Goal: Navigation & Orientation: Find specific page/section

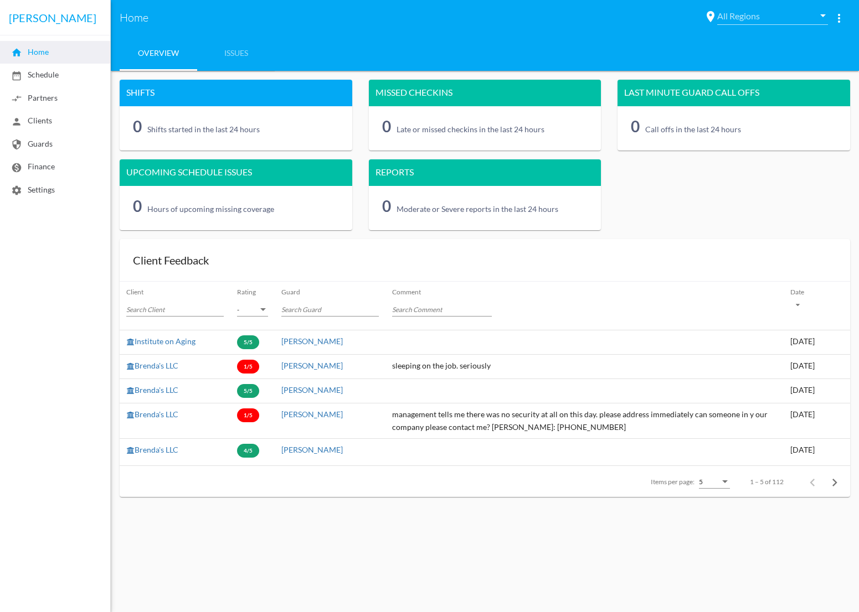
click at [32, 18] on mat-toolbar "[PERSON_NAME]" at bounding box center [55, 17] width 110 height 35
click at [36, 56] on span "home Home" at bounding box center [30, 51] width 38 height 9
click at [136, 18] on span "Home" at bounding box center [412, 18] width 584 height 18
click at [239, 54] on link "Issues" at bounding box center [236, 52] width 78 height 35
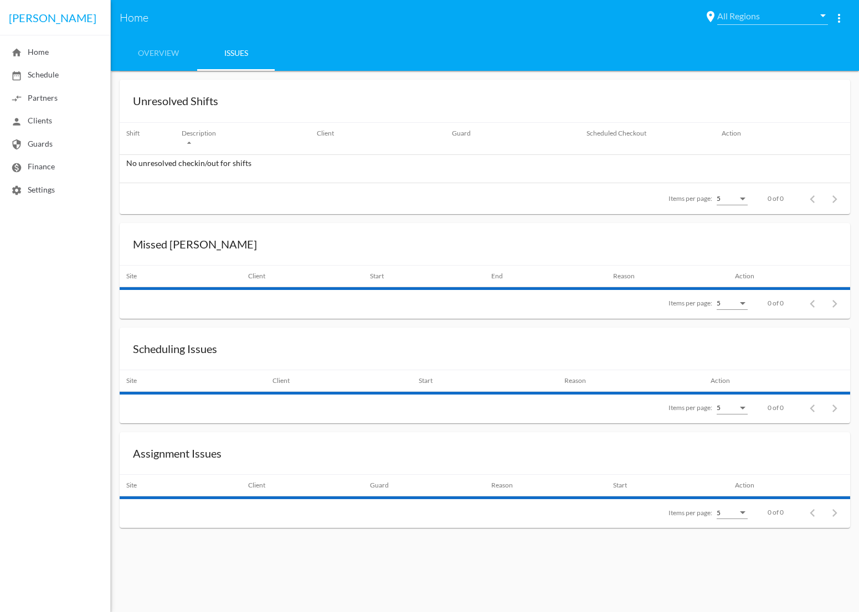
click at [127, 17] on span "Home" at bounding box center [412, 18] width 584 height 18
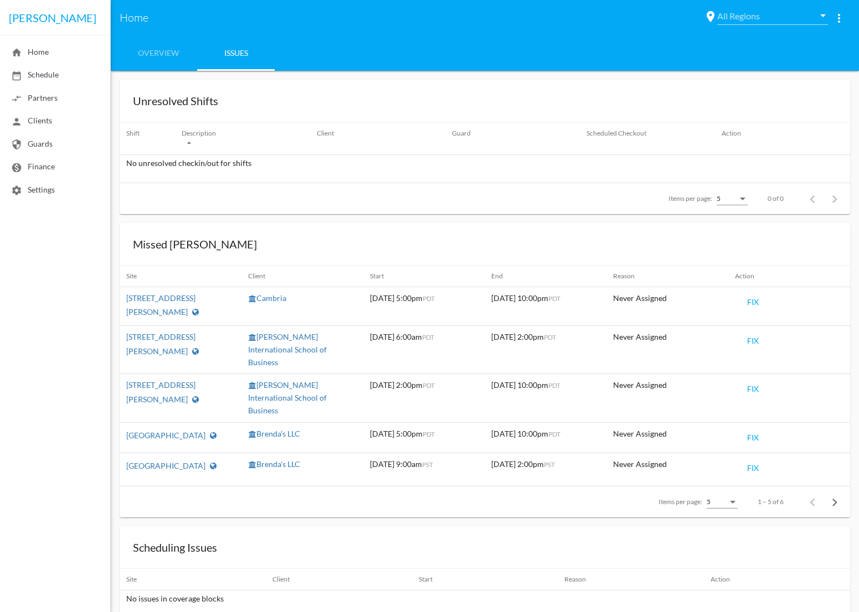
click at [37, 18] on mat-toolbar "[PERSON_NAME]" at bounding box center [55, 17] width 110 height 35
click at [156, 53] on link "Overview" at bounding box center [159, 52] width 78 height 35
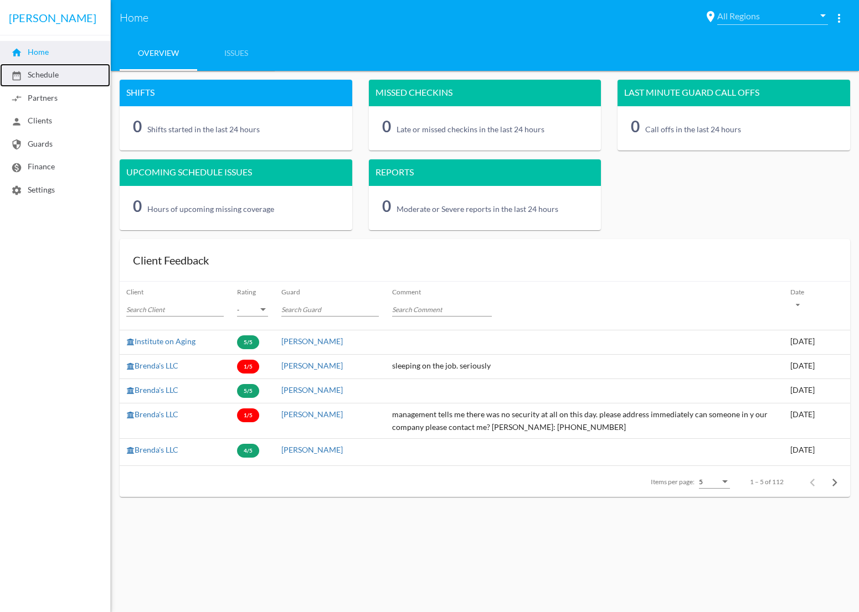
click at [49, 77] on span "date_range Schedule" at bounding box center [35, 74] width 48 height 9
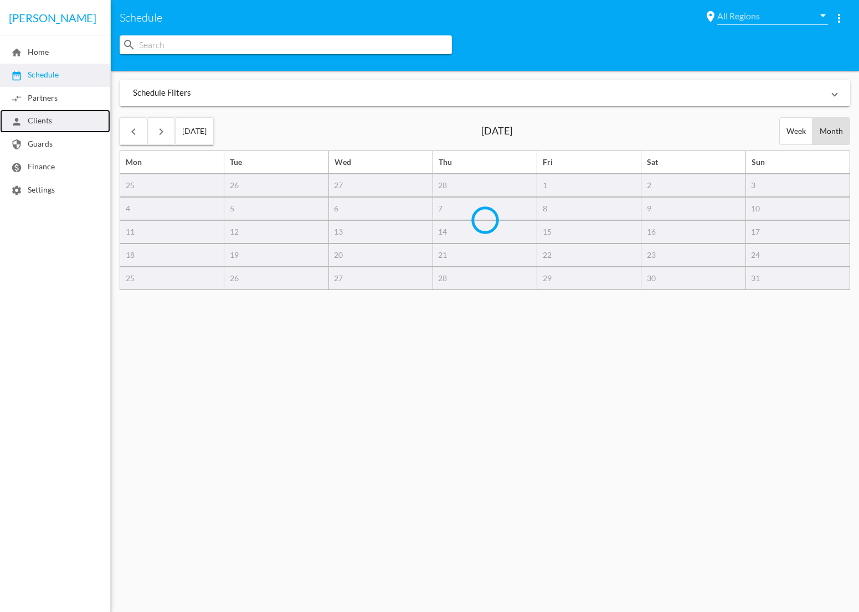
click at [56, 123] on link "person Clients" at bounding box center [55, 121] width 110 height 23
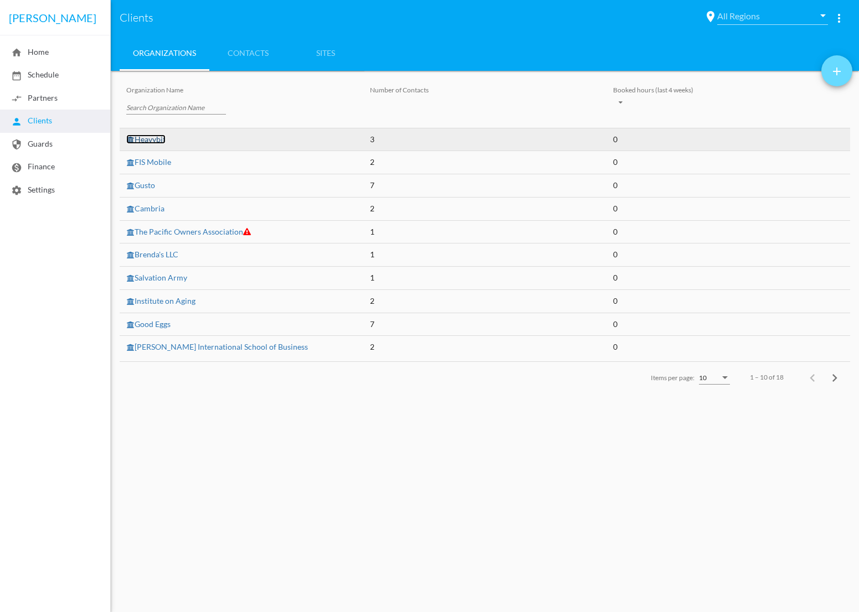
click at [153, 140] on link "Heavybit" at bounding box center [145, 139] width 39 height 9
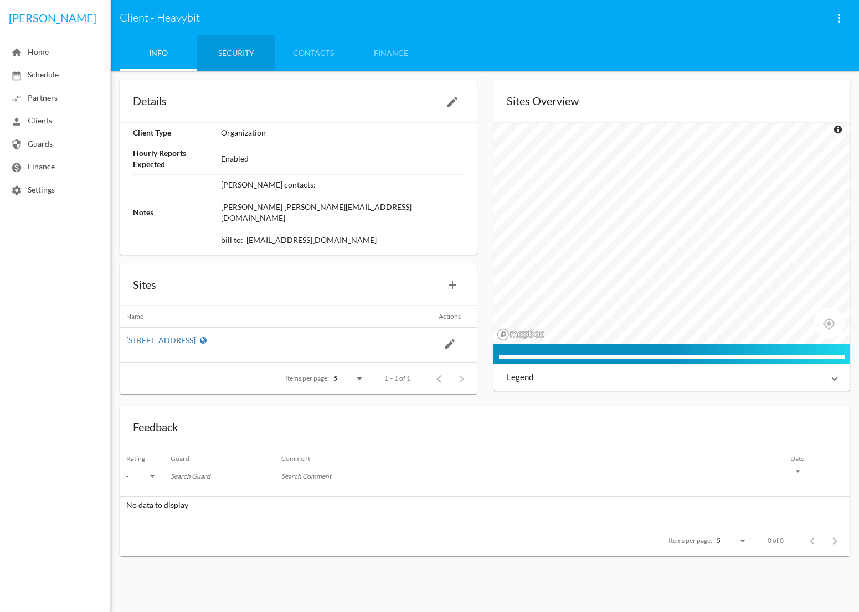
click at [228, 58] on link "Security" at bounding box center [236, 52] width 78 height 35
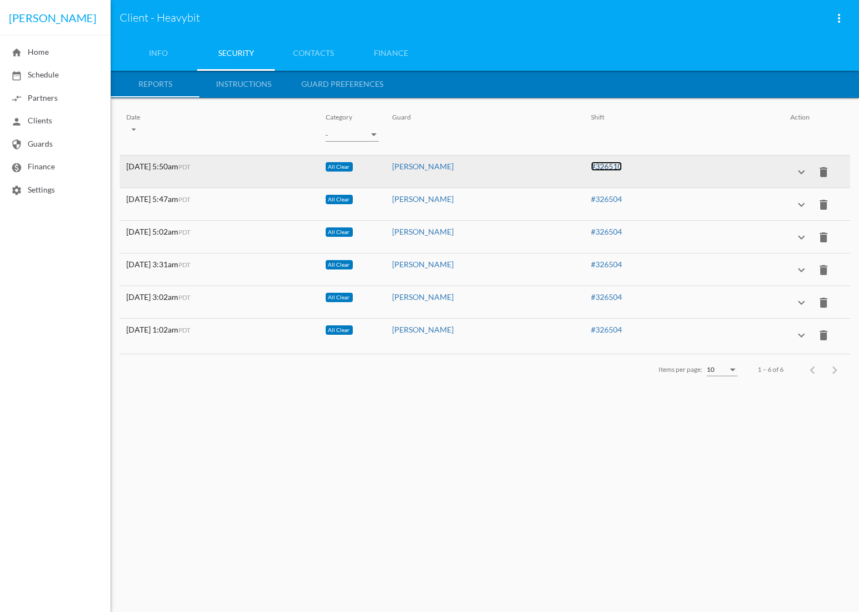
click at [615, 164] on link "#326510" at bounding box center [606, 166] width 31 height 9
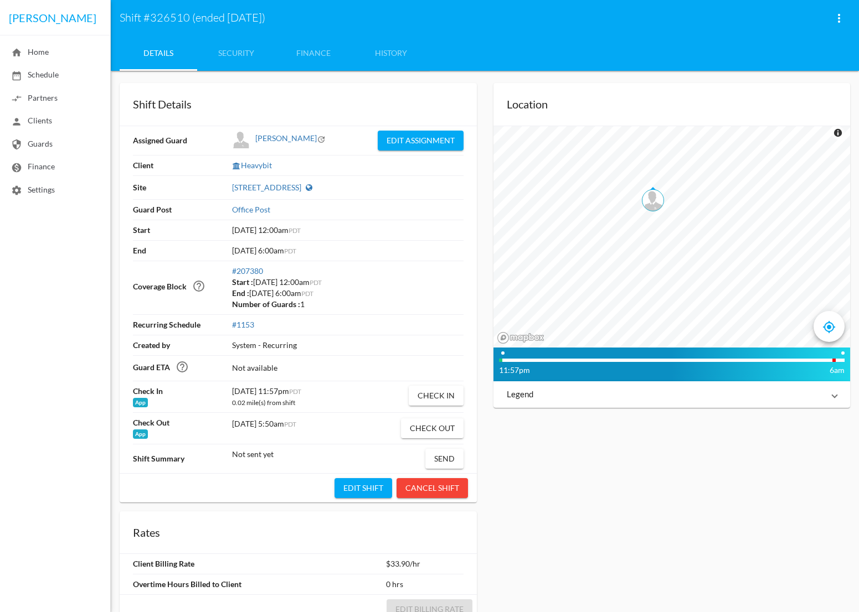
drag, startPoint x: 829, startPoint y: 361, endPoint x: 699, endPoint y: 358, distance: 130.2
click at [699, 358] on tracking-timeline "11:57pm 6am" at bounding box center [671, 365] width 357 height 34
click at [699, 359] on div at bounding box center [672, 360] width 343 height 3
click at [694, 362] on tracking-timeline "11:57pm 6am" at bounding box center [671, 365] width 357 height 34
drag, startPoint x: 679, startPoint y: 362, endPoint x: 679, endPoint y: 352, distance: 9.4
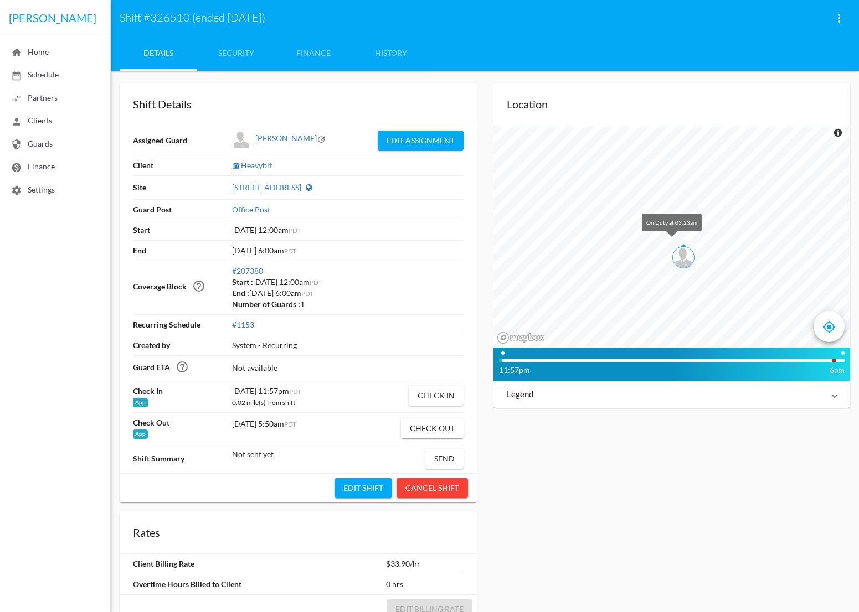
click at [679, 360] on tracking-timeline "11:57pm 6am" at bounding box center [671, 365] width 357 height 34
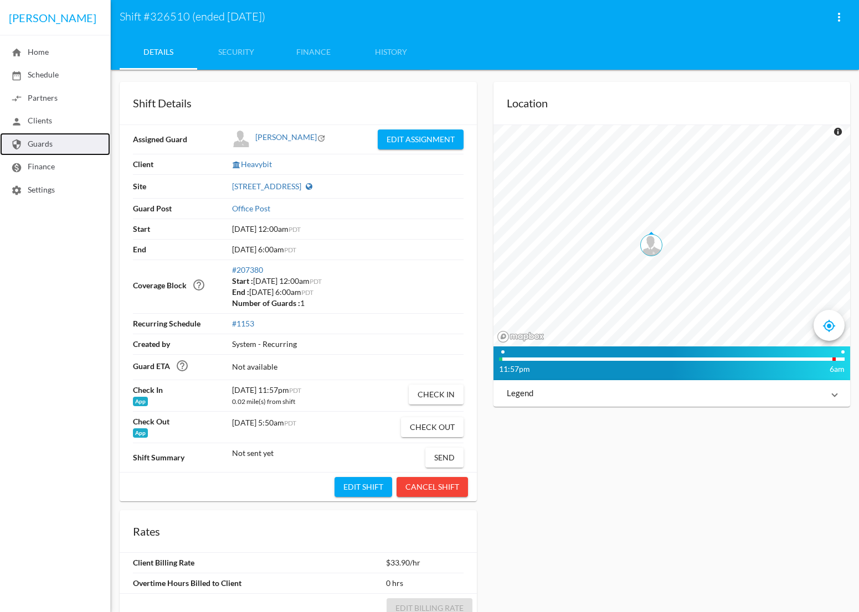
scroll to position [2, 0]
click at [52, 143] on span "security Guards" at bounding box center [32, 143] width 42 height 9
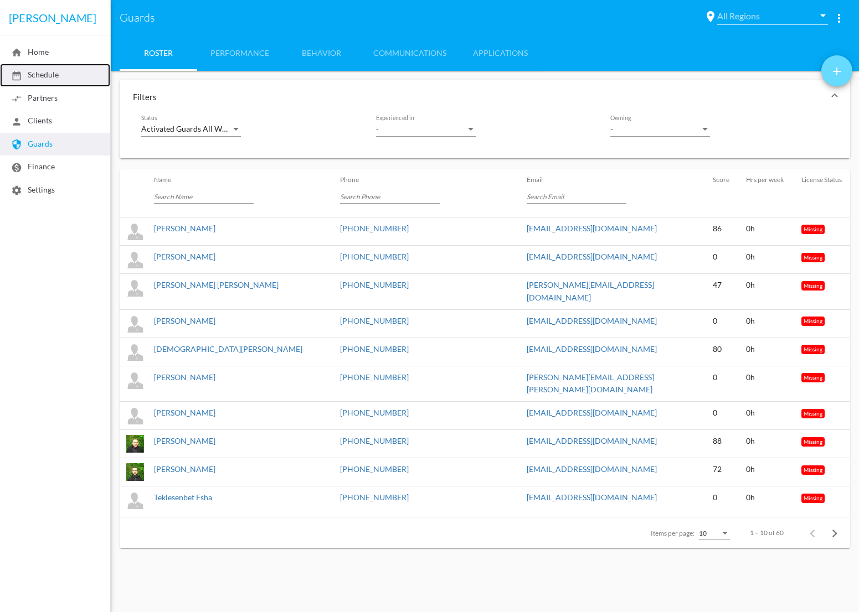
click at [46, 79] on span "date_range Schedule" at bounding box center [35, 74] width 48 height 9
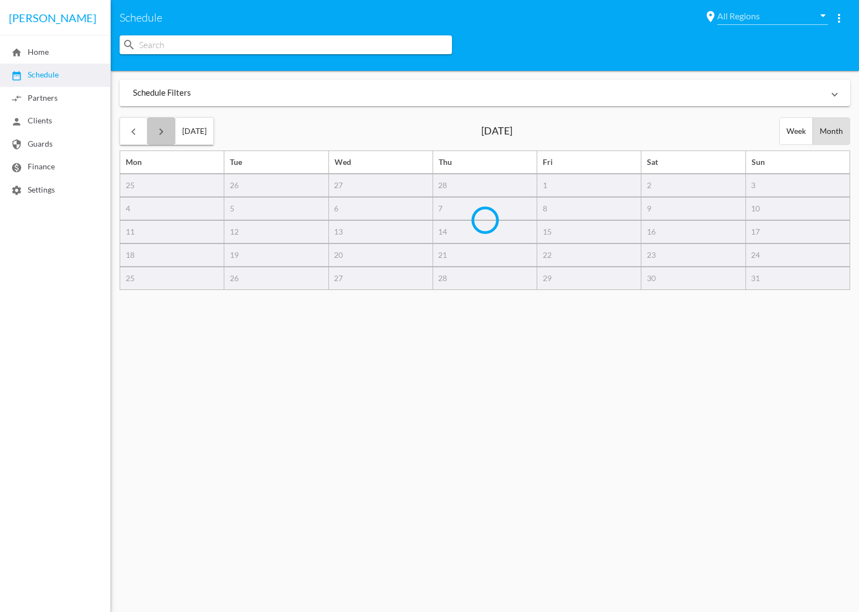
click at [163, 137] on mat-icon "keyboard_arrow_right" at bounding box center [161, 131] width 13 height 13
click at [142, 132] on div "keyboard_arrow_left" at bounding box center [133, 131] width 27 height 27
click at [158, 132] on mat-icon "keyboard_arrow_right" at bounding box center [161, 131] width 13 height 13
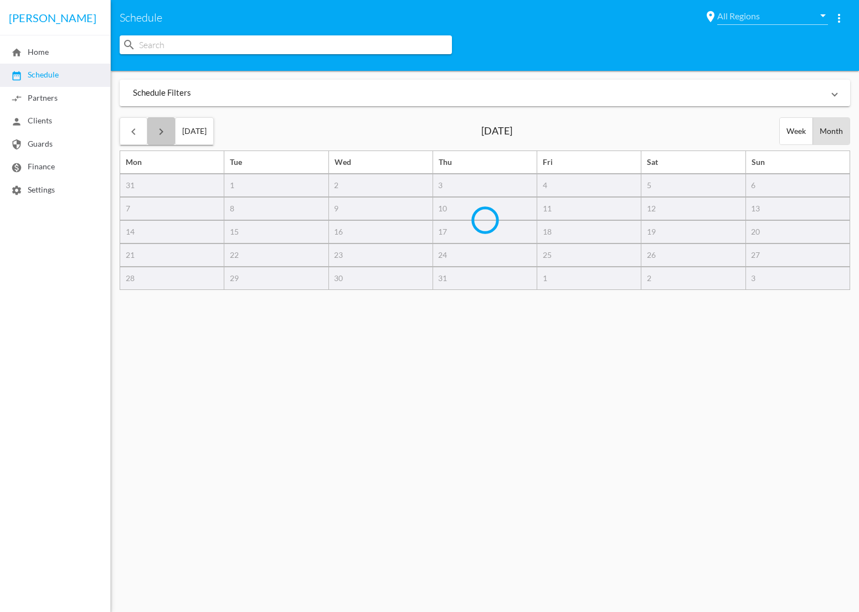
click at [158, 132] on mat-icon "keyboard_arrow_right" at bounding box center [161, 131] width 13 height 13
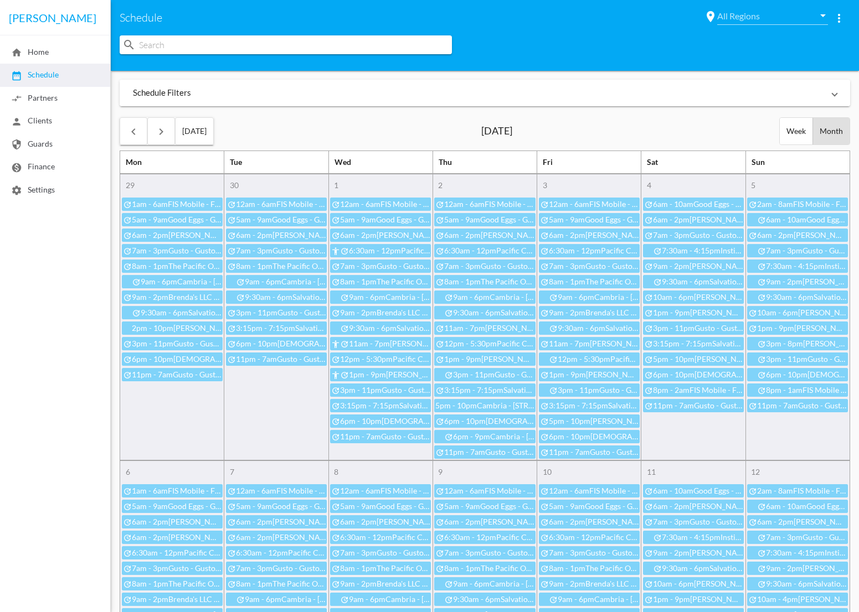
click at [215, 98] on mat-panel-title "Schedule Filters" at bounding box center [478, 93] width 691 height 12
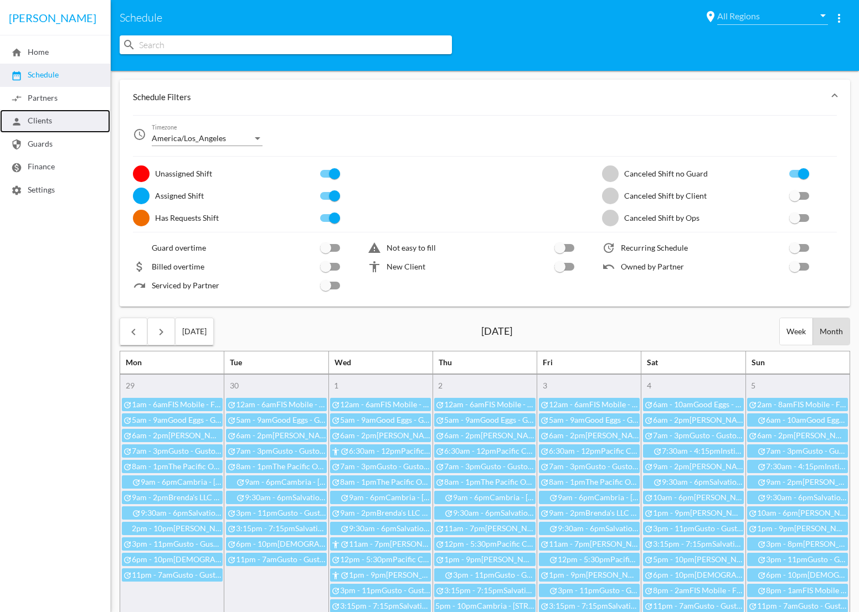
click at [49, 125] on span "person Clients" at bounding box center [31, 120] width 41 height 9
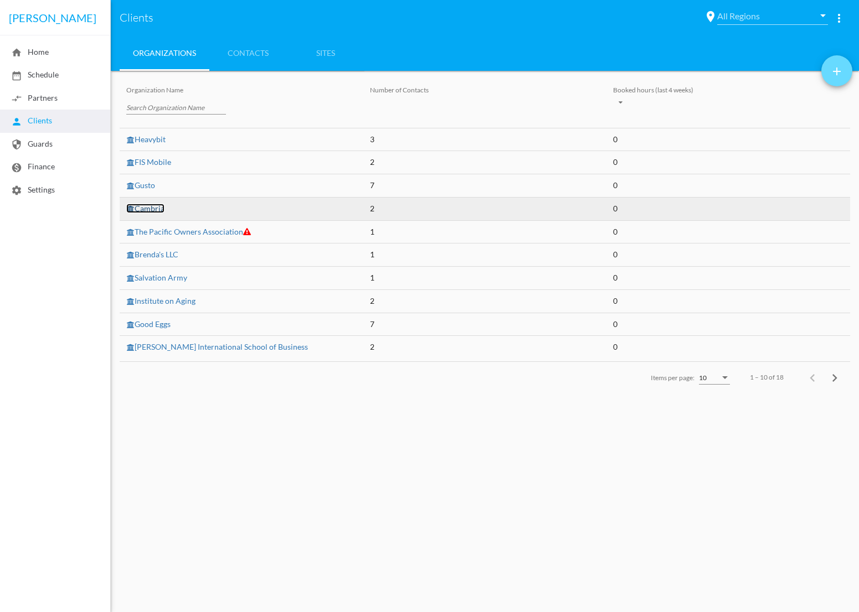
click at [147, 208] on link "Cambria" at bounding box center [145, 208] width 38 height 9
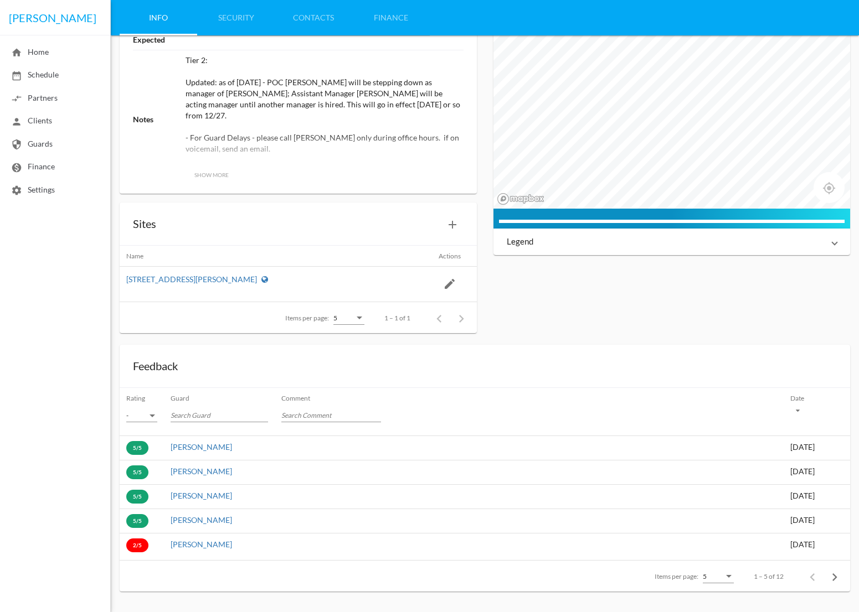
scroll to position [170, 0]
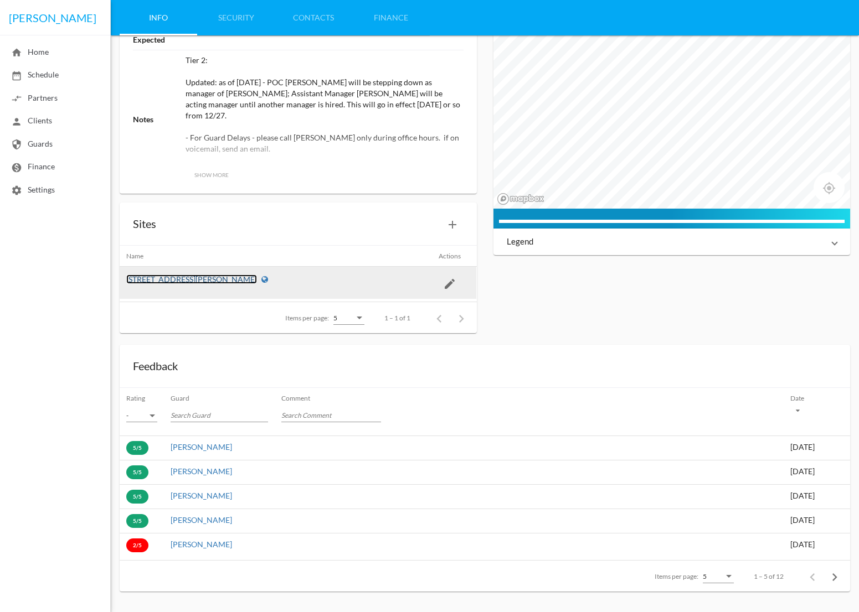
click at [161, 275] on link "[STREET_ADDRESS][PERSON_NAME]" at bounding box center [191, 279] width 131 height 9
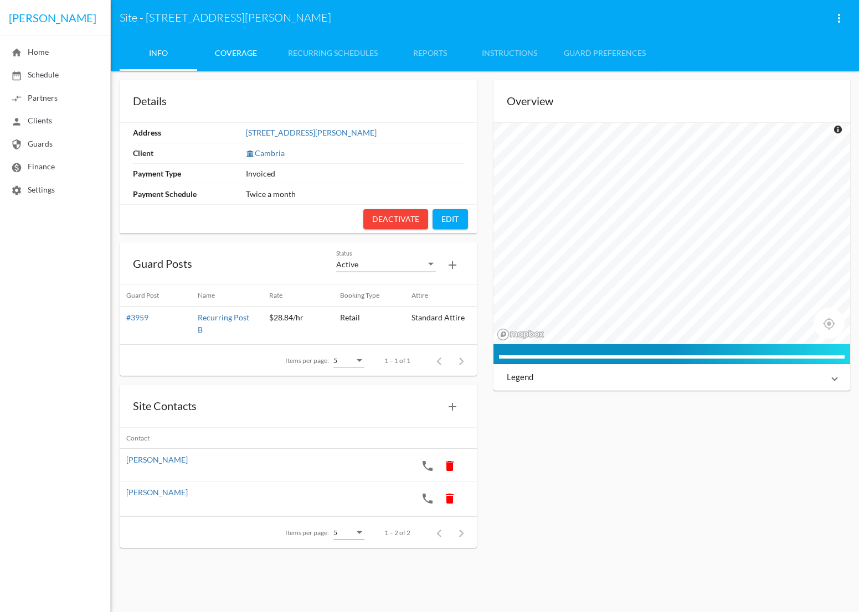
click at [238, 53] on link "coverage" at bounding box center [236, 52] width 78 height 35
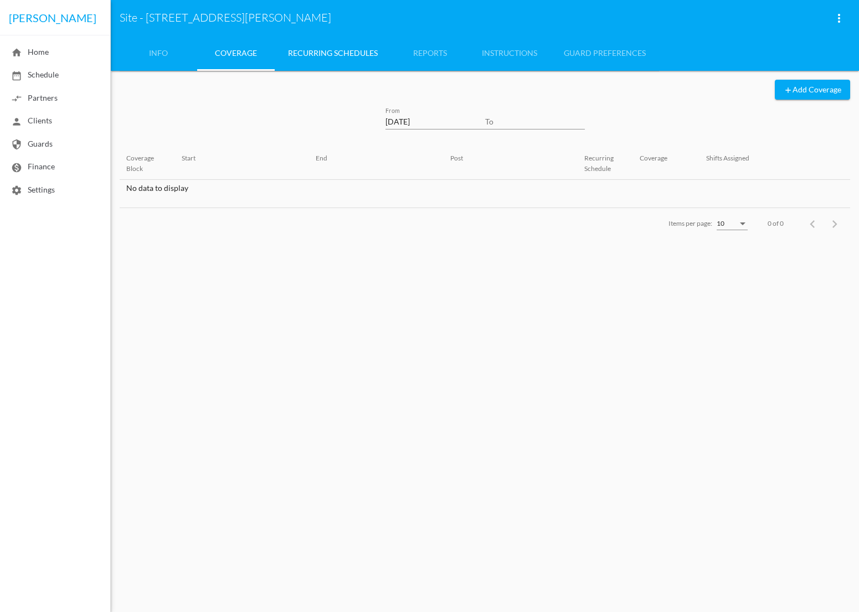
click at [318, 54] on link "recurring SCHEDULES" at bounding box center [333, 52] width 116 height 35
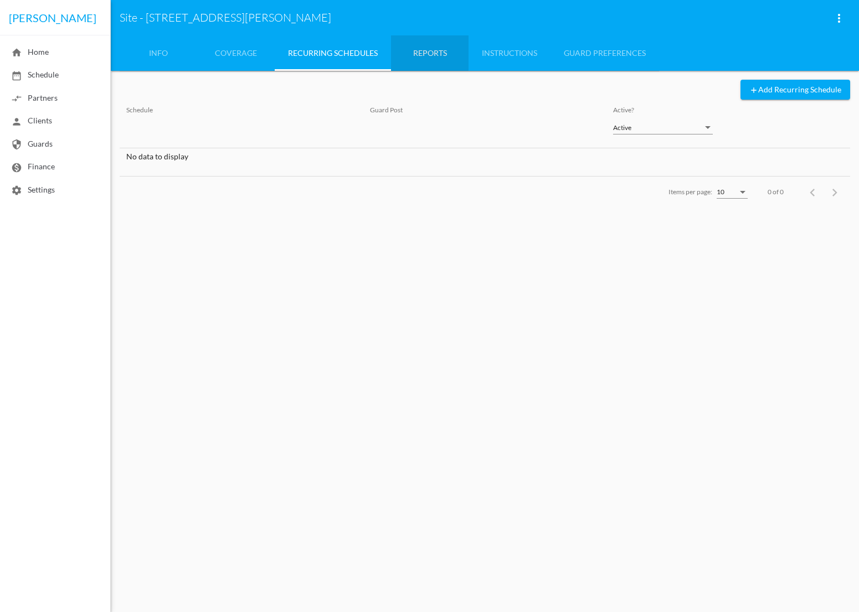
click at [427, 50] on link "reports" at bounding box center [430, 52] width 78 height 35
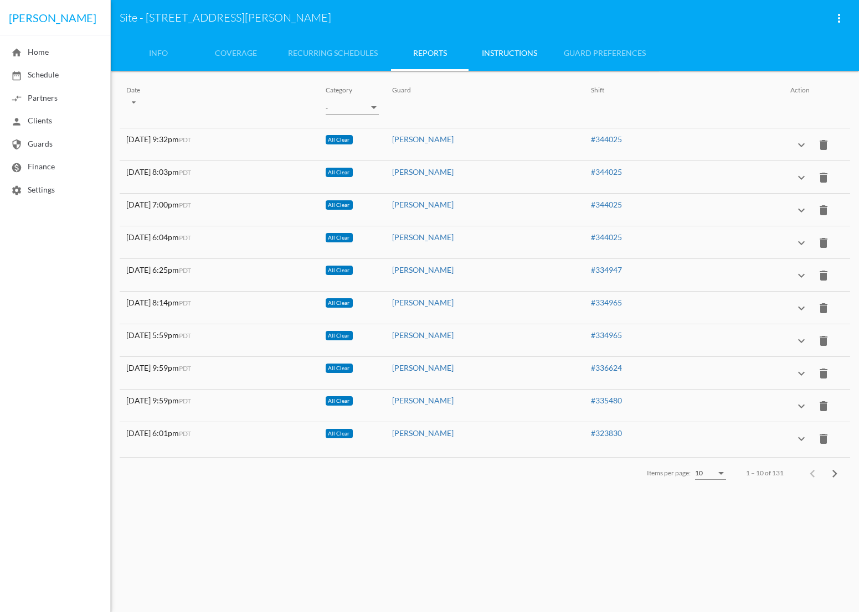
click at [509, 55] on link "instructions" at bounding box center [509, 52] width 82 height 35
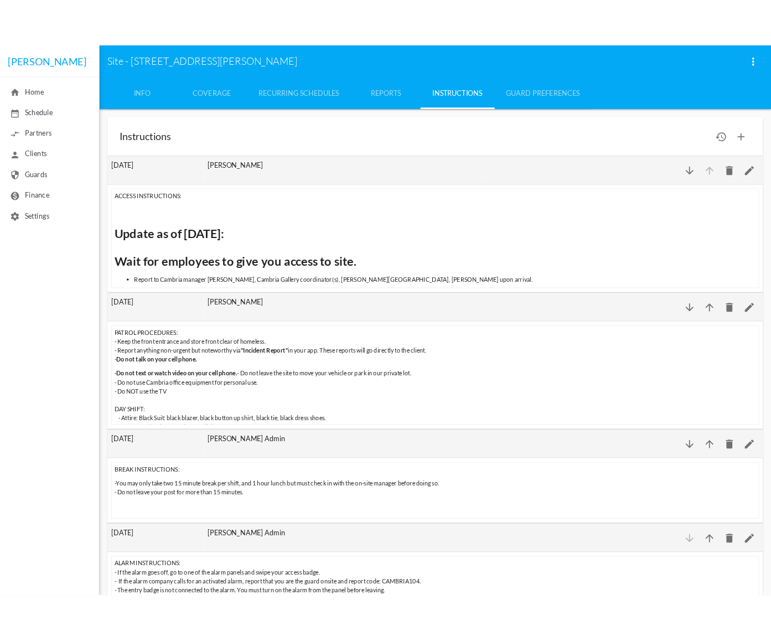
scroll to position [2, 0]
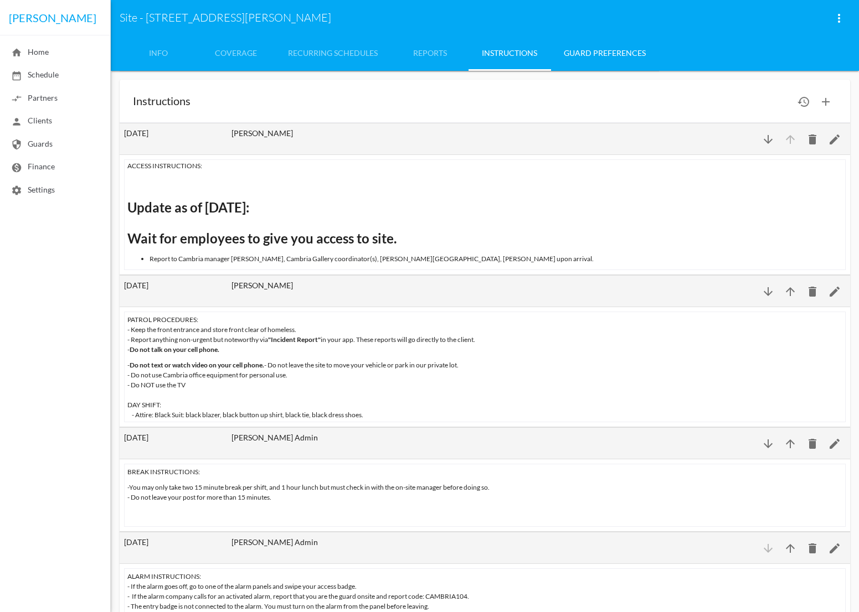
click at [596, 53] on link "guard PREFERENCES" at bounding box center [604, 52] width 109 height 35
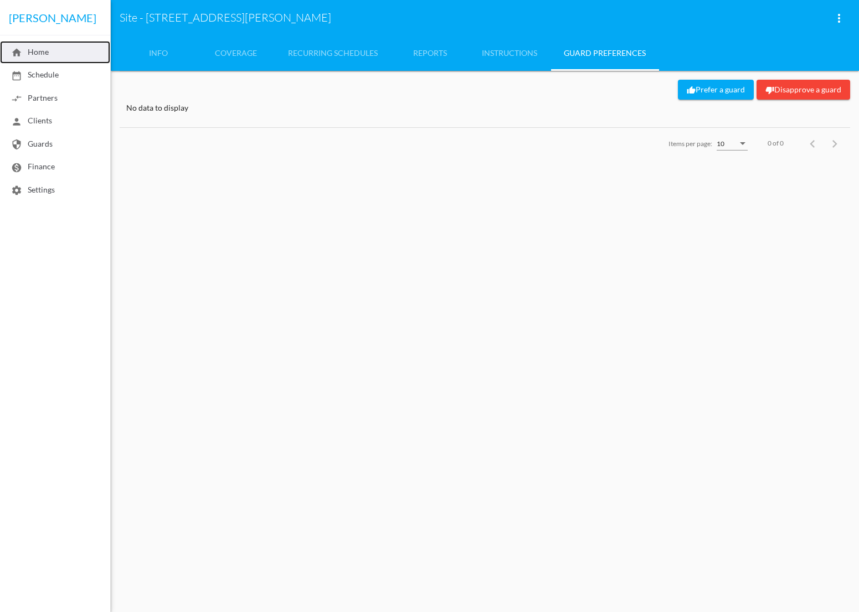
click at [68, 56] on link "home Home" at bounding box center [55, 52] width 110 height 23
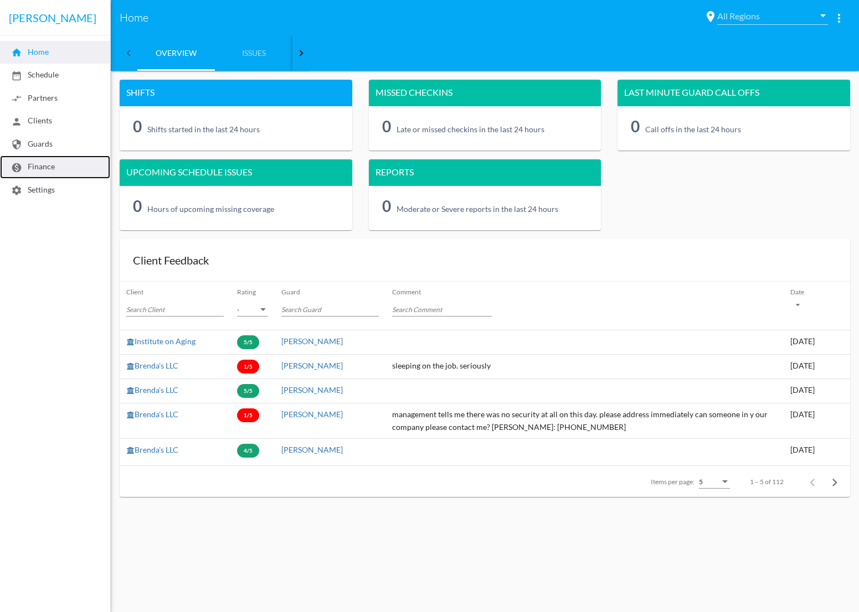
click at [64, 168] on link "monetization_on Finance" at bounding box center [55, 167] width 110 height 23
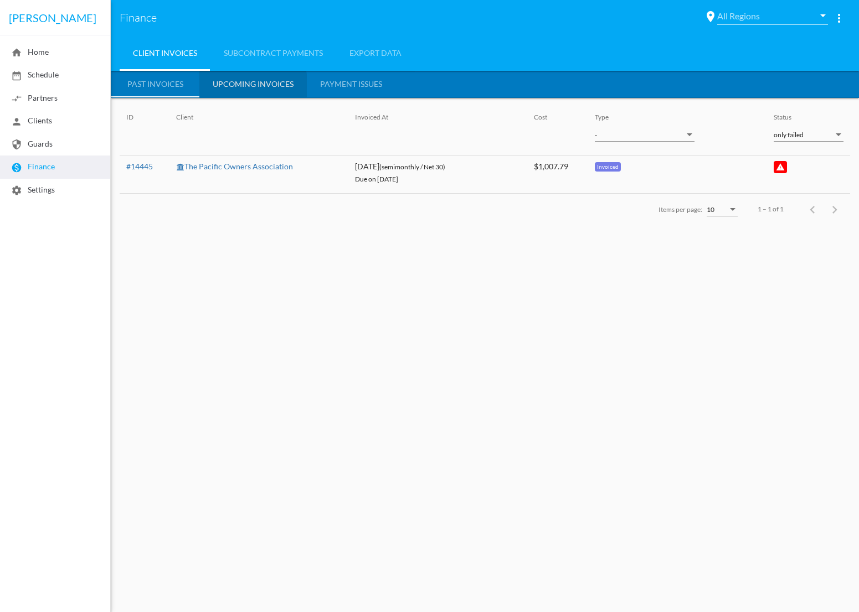
click at [250, 85] on div "Upcoming Invoices" at bounding box center [253, 84] width 81 height 11
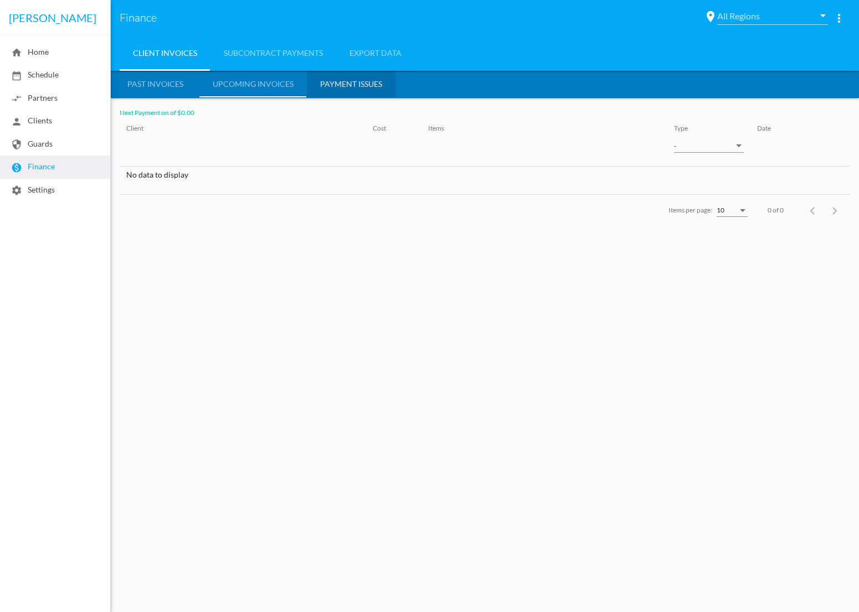
click at [343, 86] on div "Payment Issues" at bounding box center [351, 84] width 62 height 11
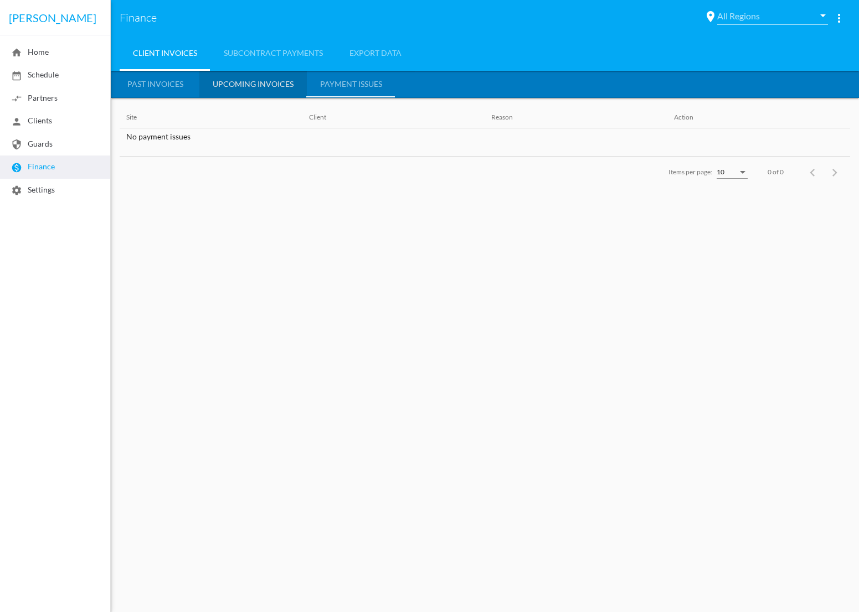
click at [274, 86] on div "Upcoming Invoices" at bounding box center [253, 84] width 81 height 11
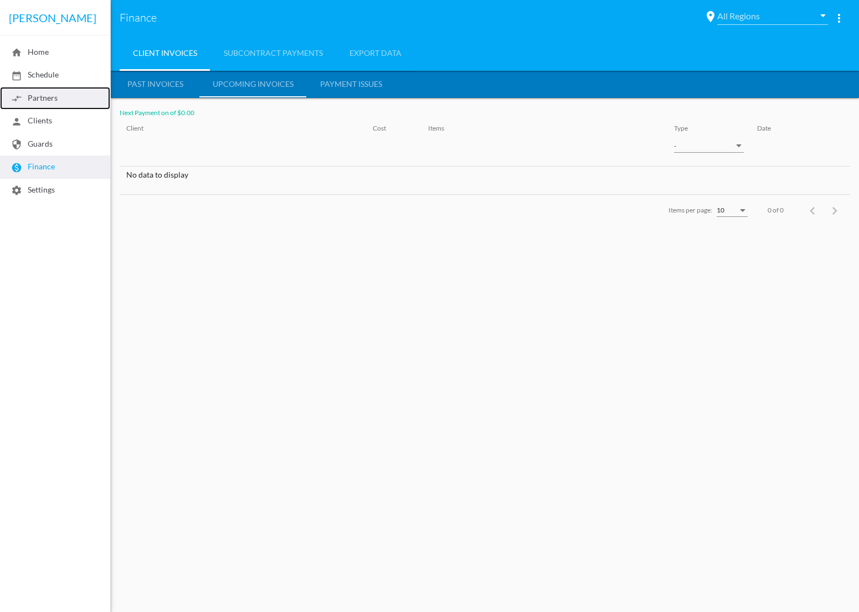
click at [54, 99] on span "compare_arrows Partners" at bounding box center [34, 97] width 47 height 9
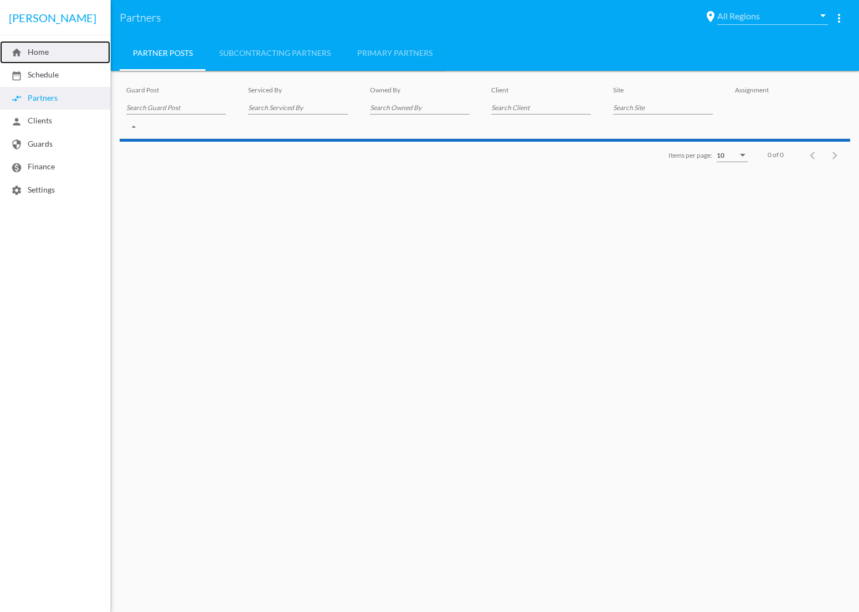
click at [33, 47] on span "home Home" at bounding box center [30, 51] width 38 height 9
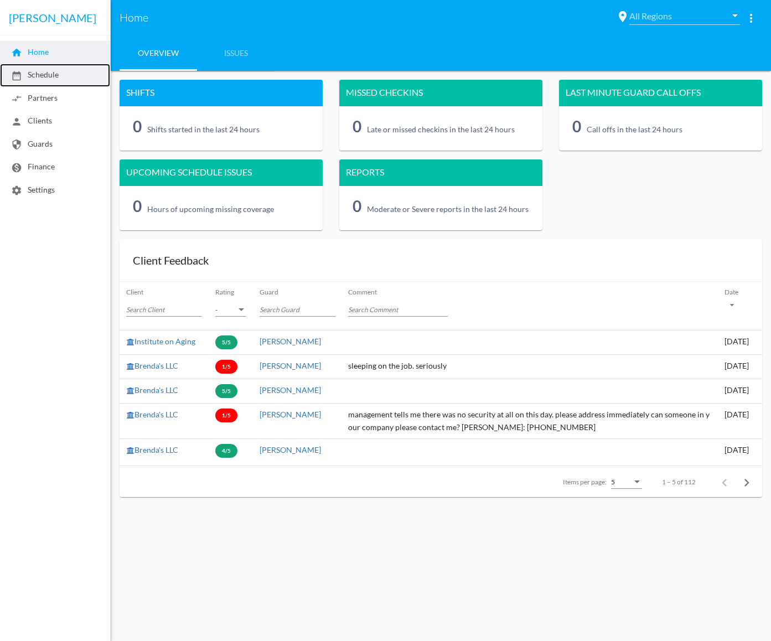
click at [51, 80] on link "date_range Schedule" at bounding box center [55, 75] width 110 height 23
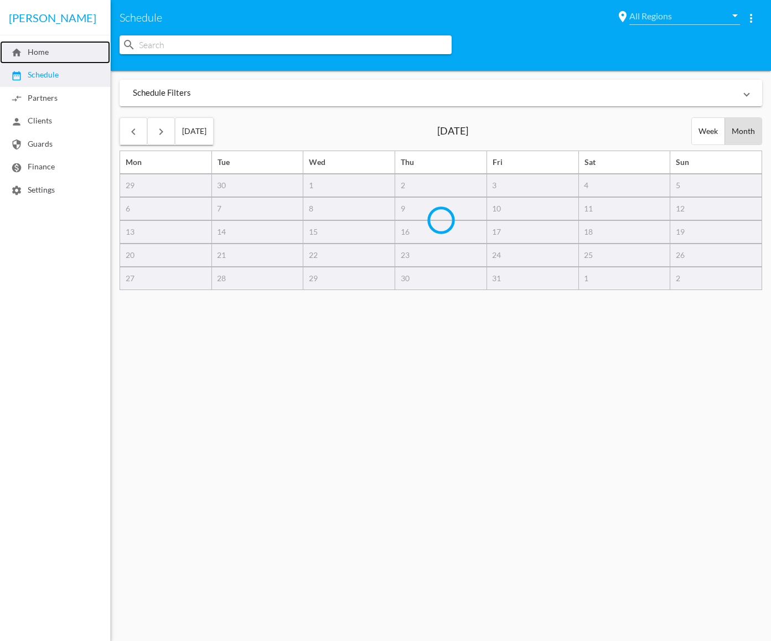
click at [49, 55] on span "home Home" at bounding box center [30, 51] width 38 height 9
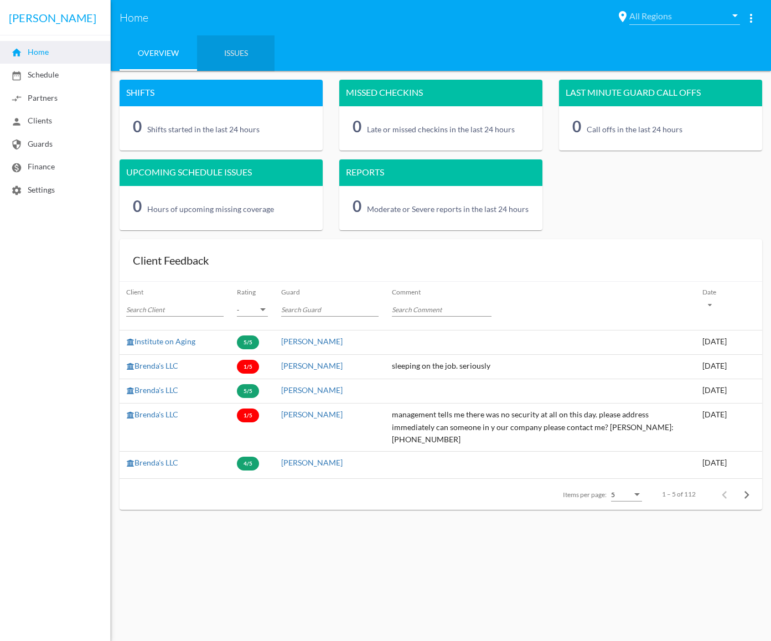
click at [238, 54] on link "Issues" at bounding box center [236, 52] width 78 height 35
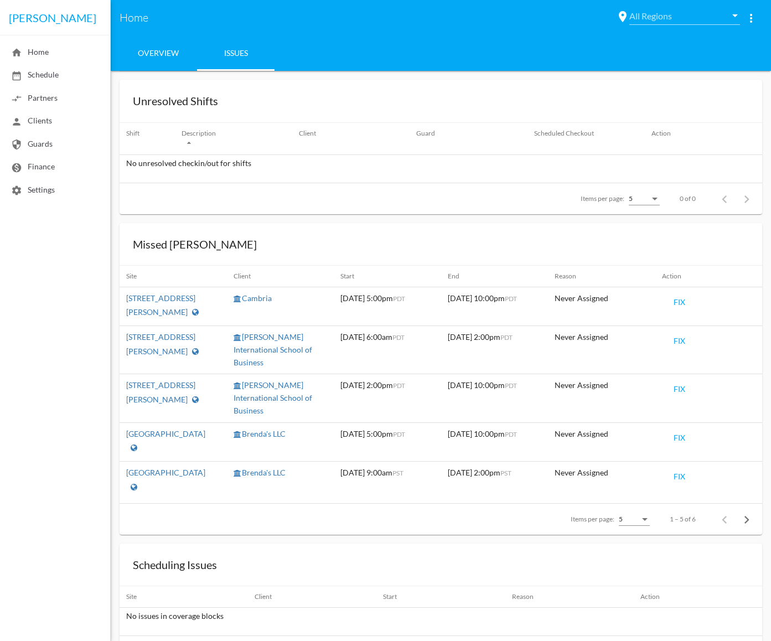
click at [158, 54] on link "Overview" at bounding box center [159, 52] width 78 height 35
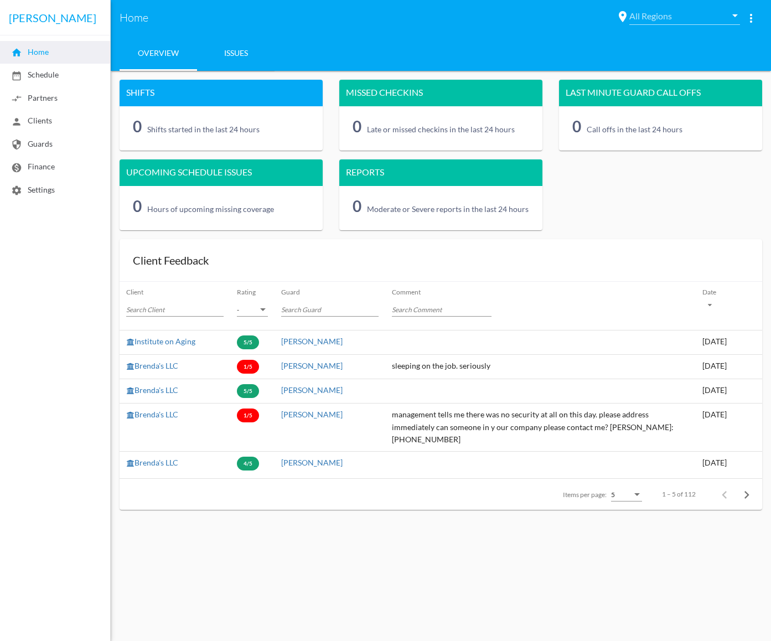
click at [238, 51] on link "Issues" at bounding box center [236, 52] width 78 height 35
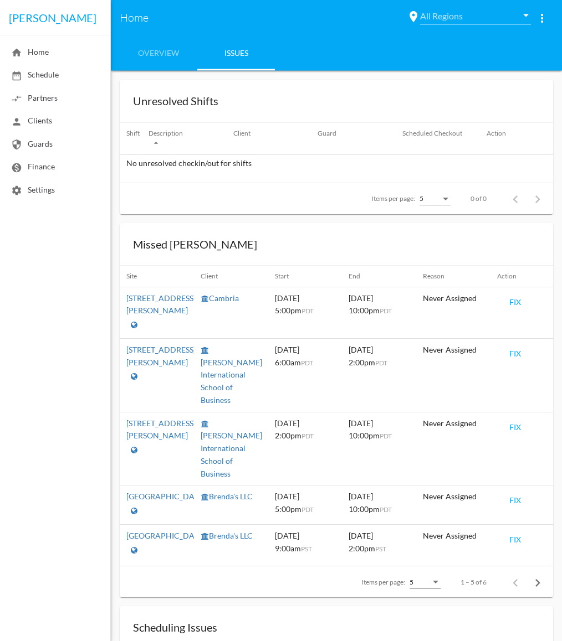
click at [513, 41] on mat-toolbar-row "Overview Issues" at bounding box center [336, 52] width 451 height 35
